Goal: Check status: Check status

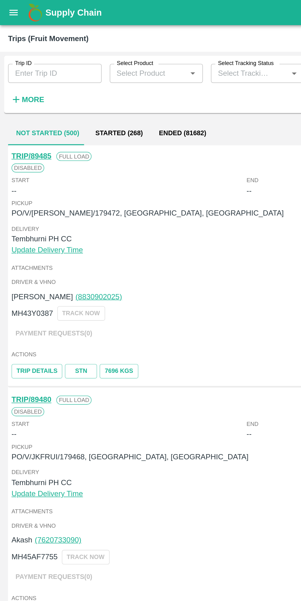
click at [6, 8] on icon "open drawer" at bounding box center [8, 7] width 7 height 7
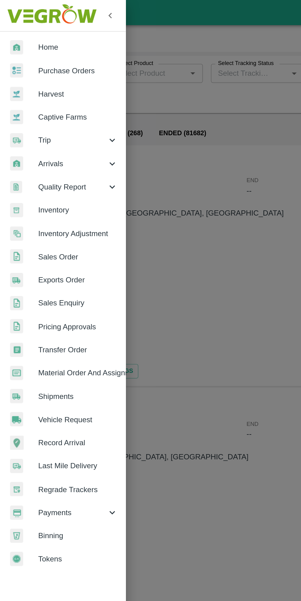
click at [58, 314] on span "Payments" at bounding box center [44, 312] width 42 height 7
click at [72, 328] on span "My Payment Requests" at bounding box center [50, 327] width 44 height 7
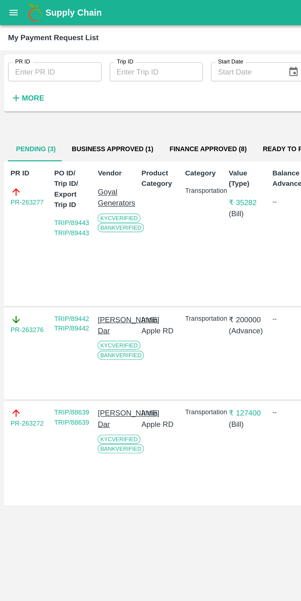
click at [77, 93] on button "Business Approved (1)" at bounding box center [69, 91] width 60 height 15
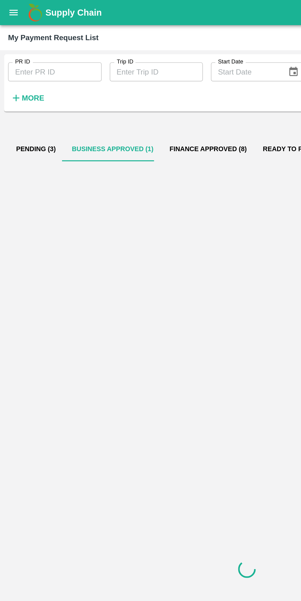
click at [30, 91] on button "Pending (3)" at bounding box center [22, 91] width 34 height 15
